Goal: Check status: Check status

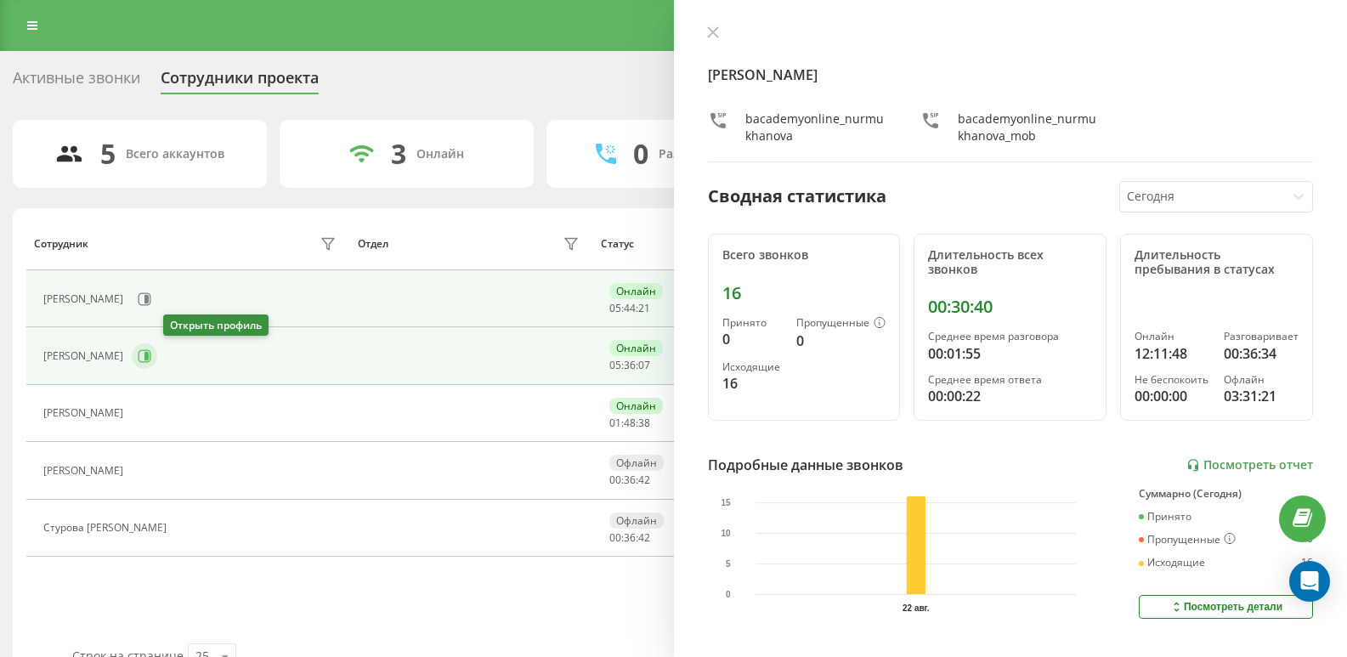
click at [157, 359] on button at bounding box center [144, 355] width 25 height 25
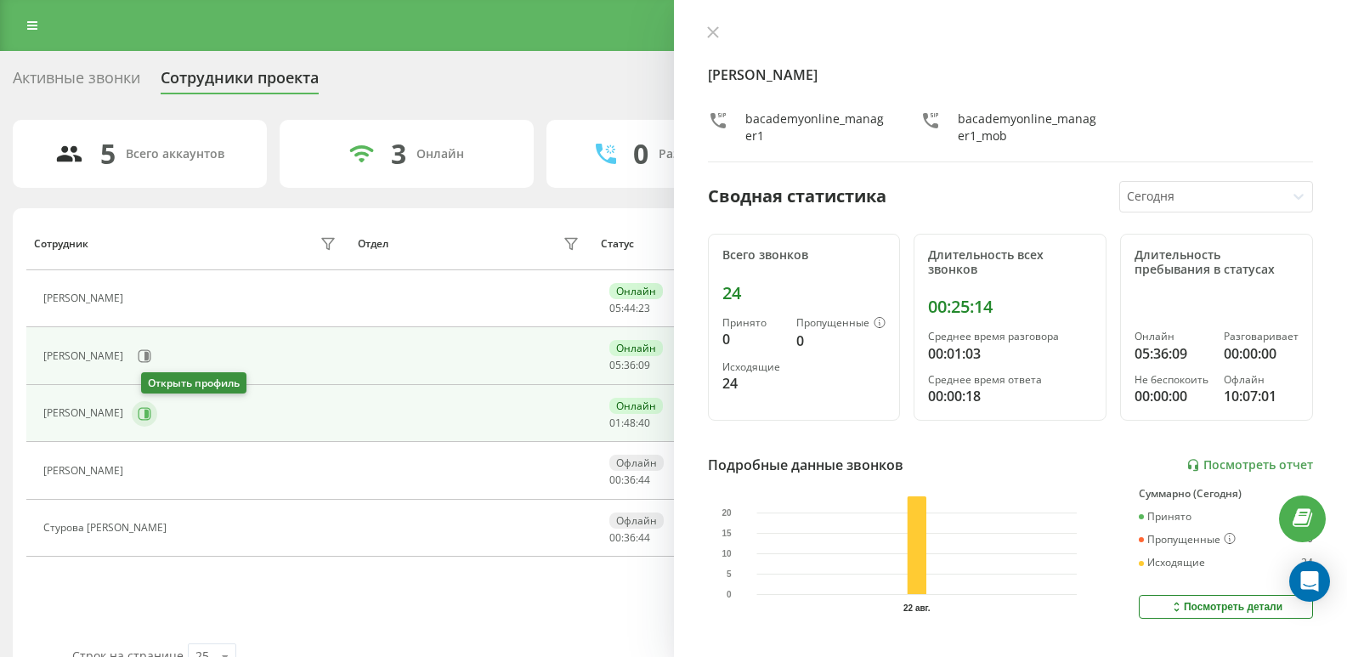
click at [148, 420] on icon at bounding box center [145, 414] width 14 height 14
click at [157, 359] on button at bounding box center [144, 355] width 25 height 25
click at [157, 416] on button at bounding box center [144, 413] width 25 height 25
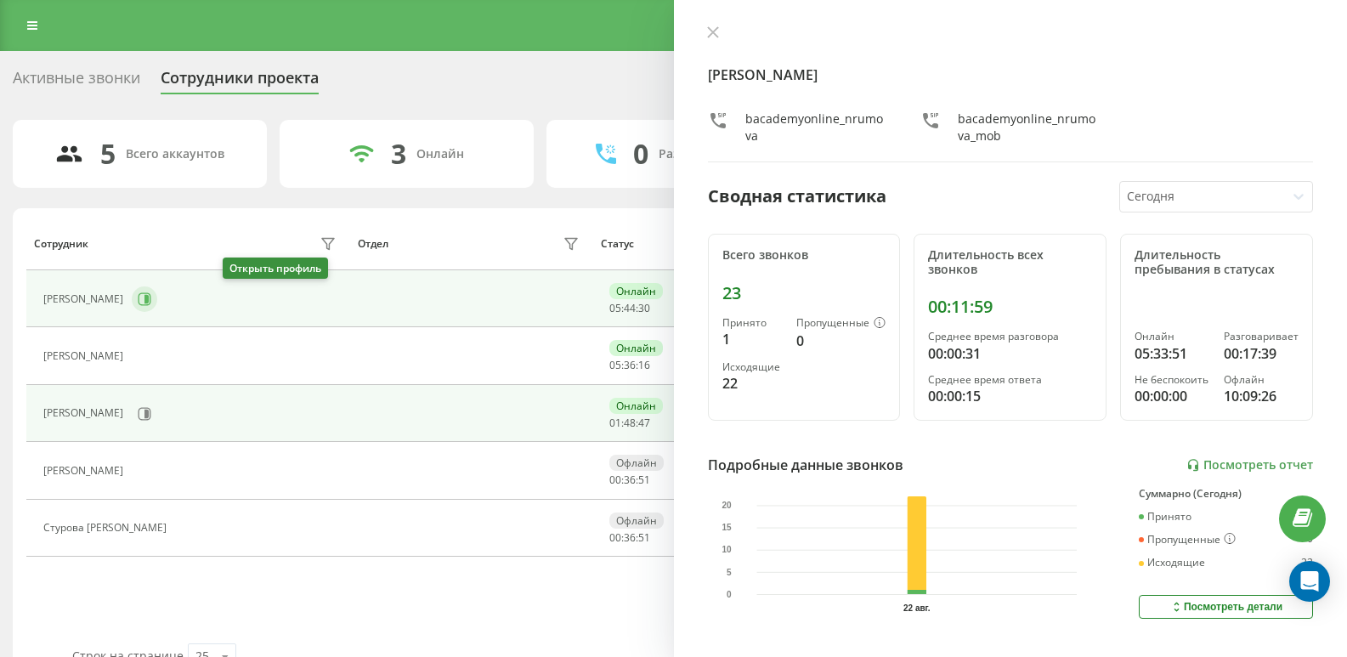
click at [149, 298] on icon at bounding box center [146, 299] width 4 height 8
click at [151, 408] on icon at bounding box center [145, 413] width 13 height 13
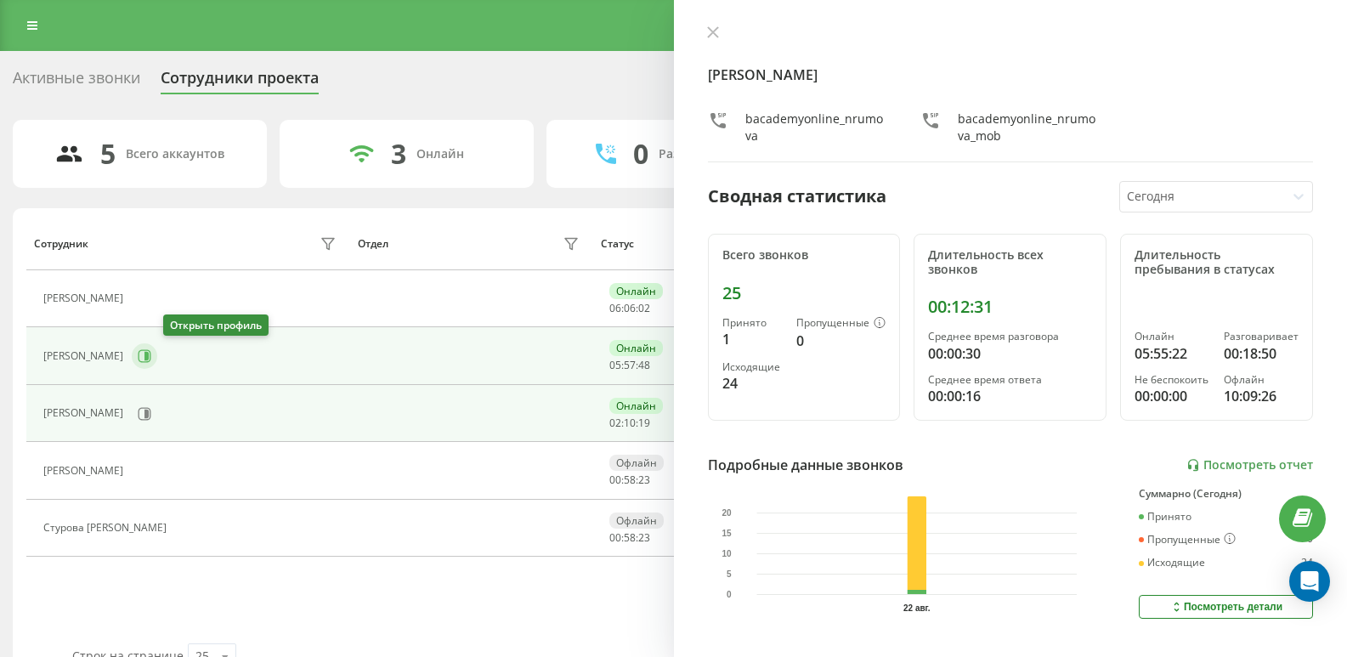
click at [157, 365] on button at bounding box center [144, 355] width 25 height 25
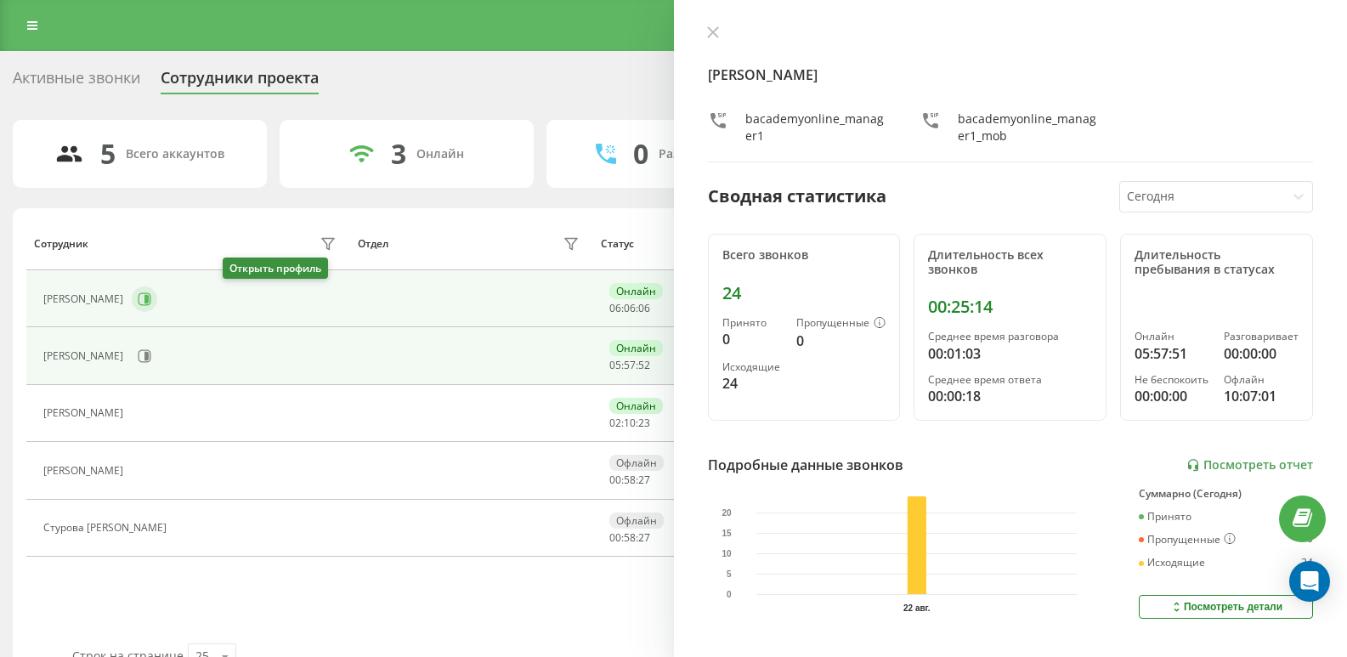
click at [151, 299] on icon at bounding box center [145, 298] width 13 height 13
